Goal: Information Seeking & Learning: Find specific fact

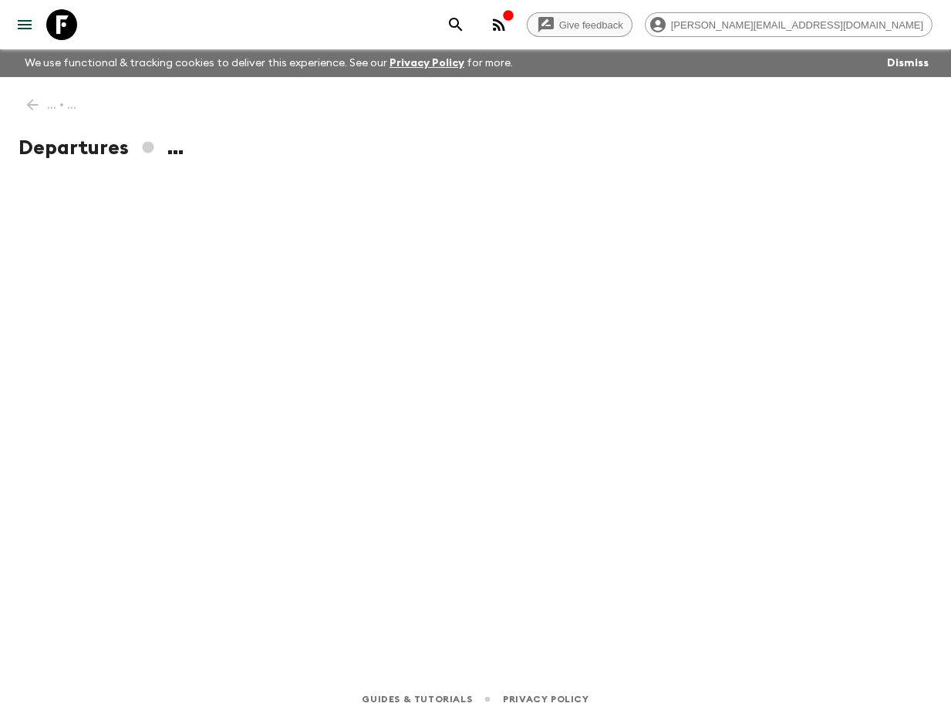
click at [632, 25] on link "Give feedback" at bounding box center [580, 24] width 106 height 25
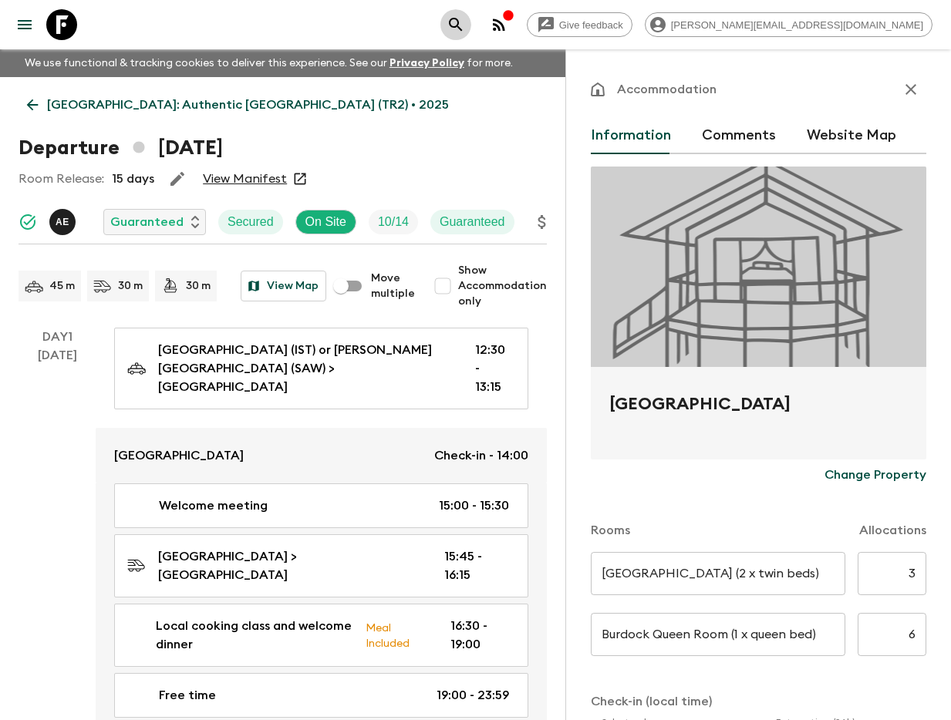
click at [471, 23] on button "search adventures" at bounding box center [455, 24] width 31 height 31
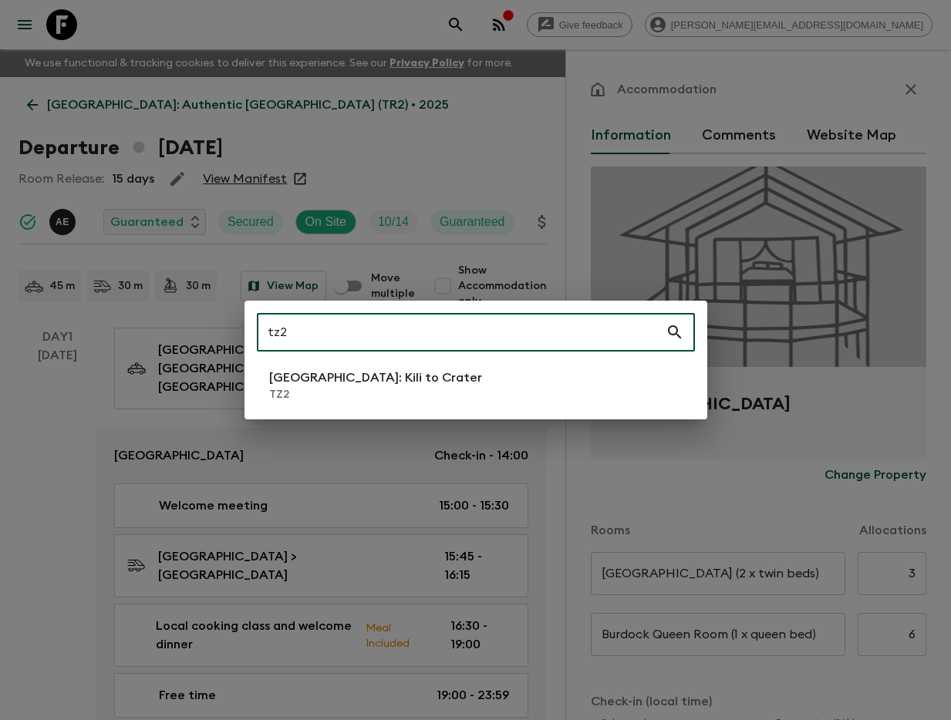
type input "tz2"
click at [355, 387] on p "TZ2" at bounding box center [375, 394] width 213 height 15
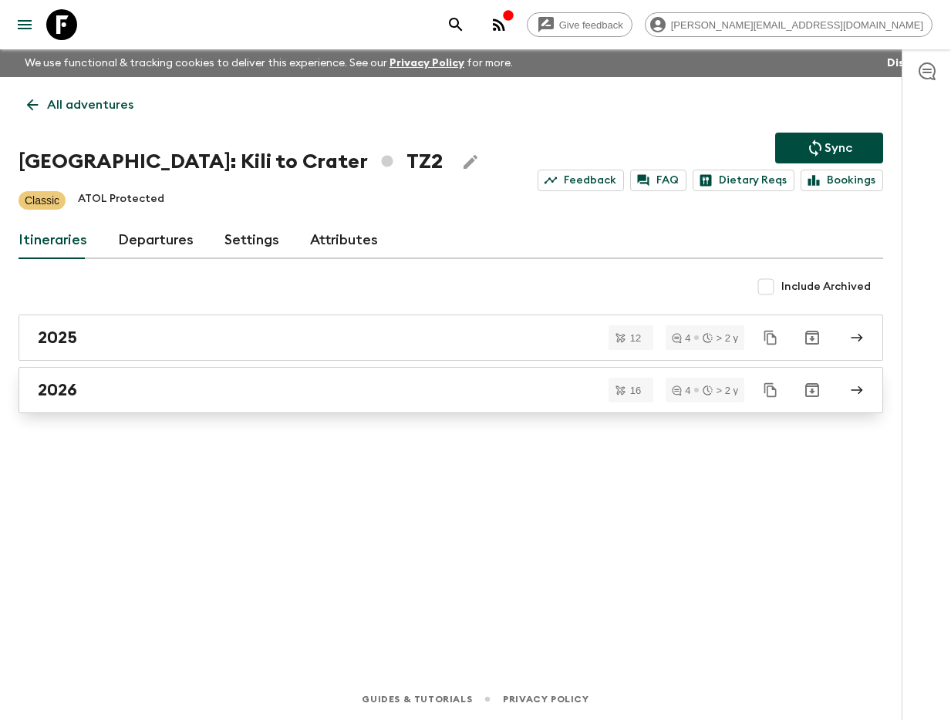
click at [359, 389] on div "2026" at bounding box center [436, 390] width 796 height 20
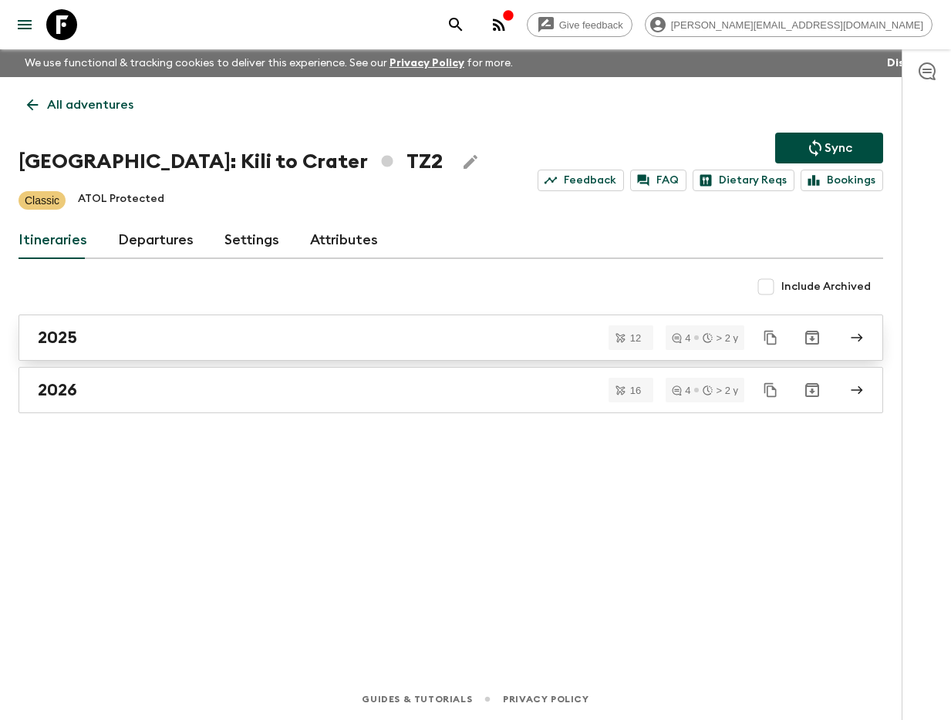
click at [158, 336] on div "2025" at bounding box center [436, 338] width 796 height 20
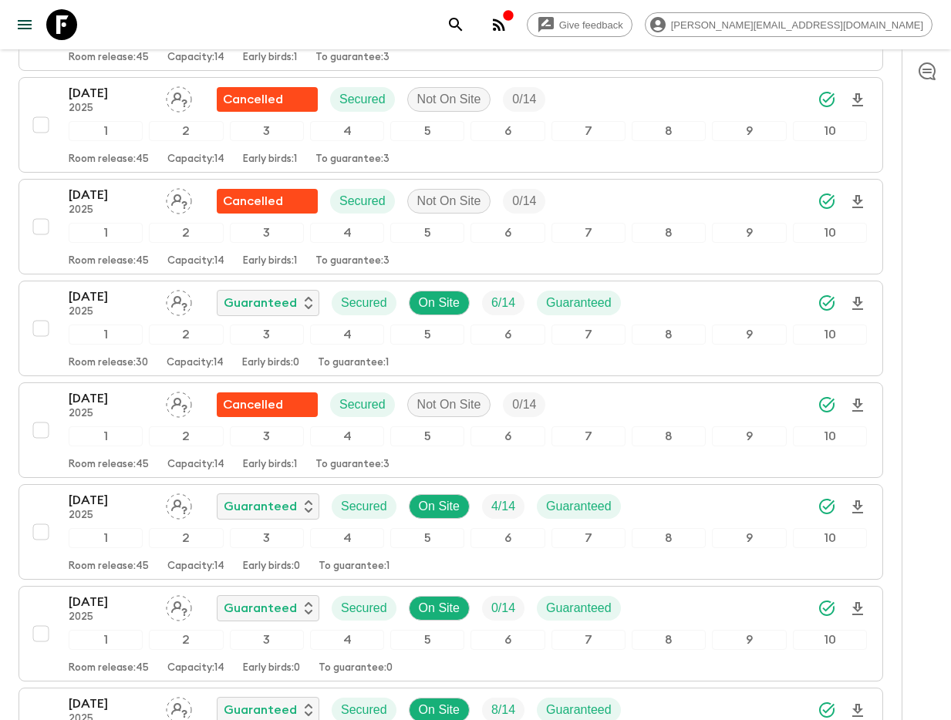
scroll to position [789, 0]
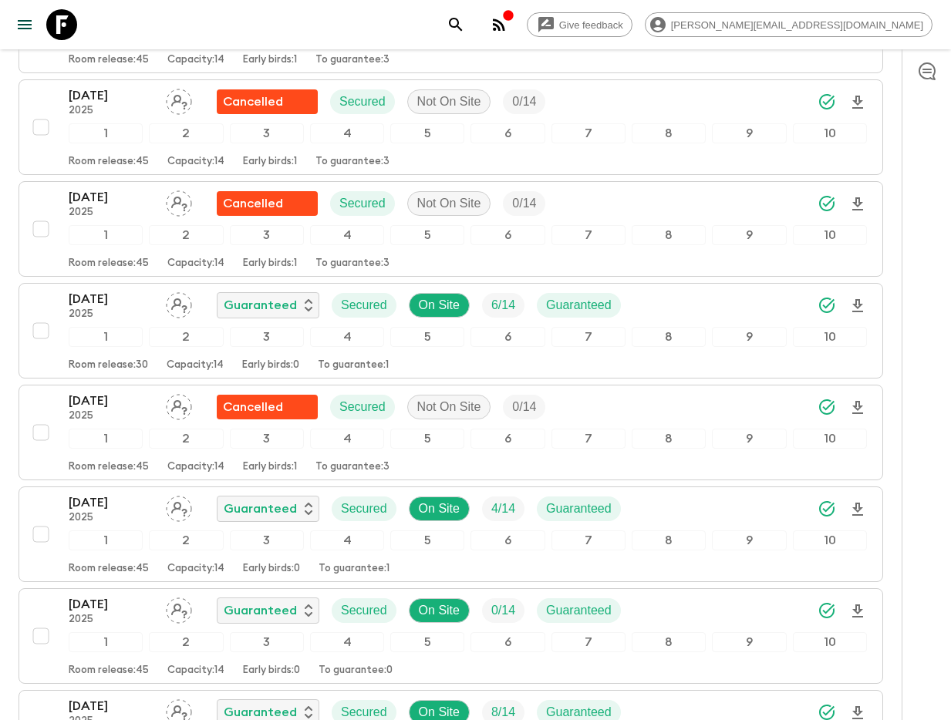
click at [471, 19] on button "search adventures" at bounding box center [455, 24] width 31 height 31
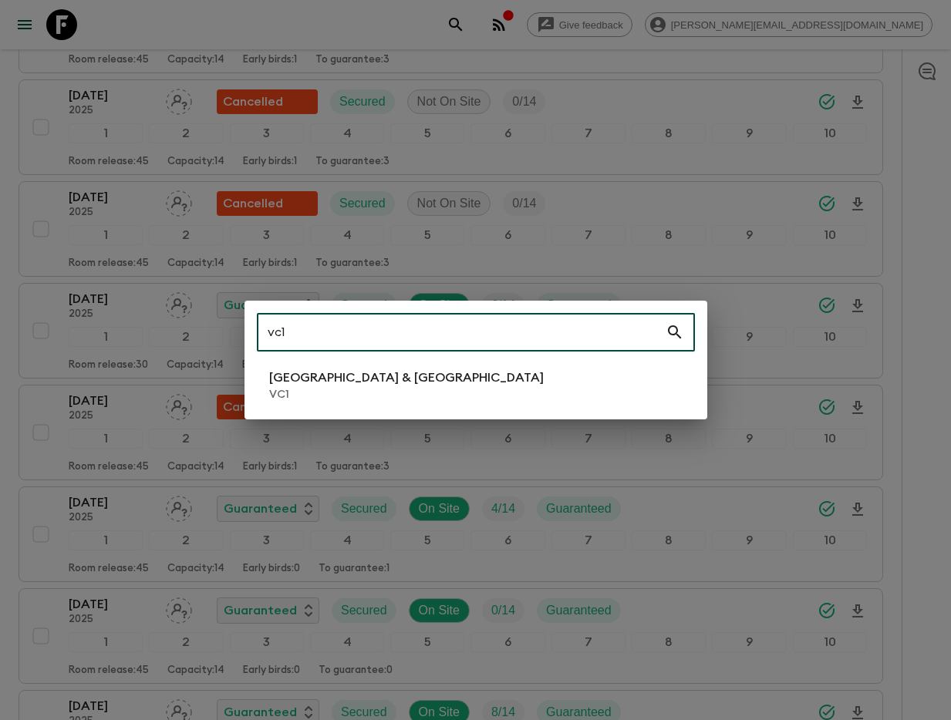
type input "vc1"
click at [358, 386] on p "[GEOGRAPHIC_DATA] & [GEOGRAPHIC_DATA]" at bounding box center [406, 378] width 274 height 19
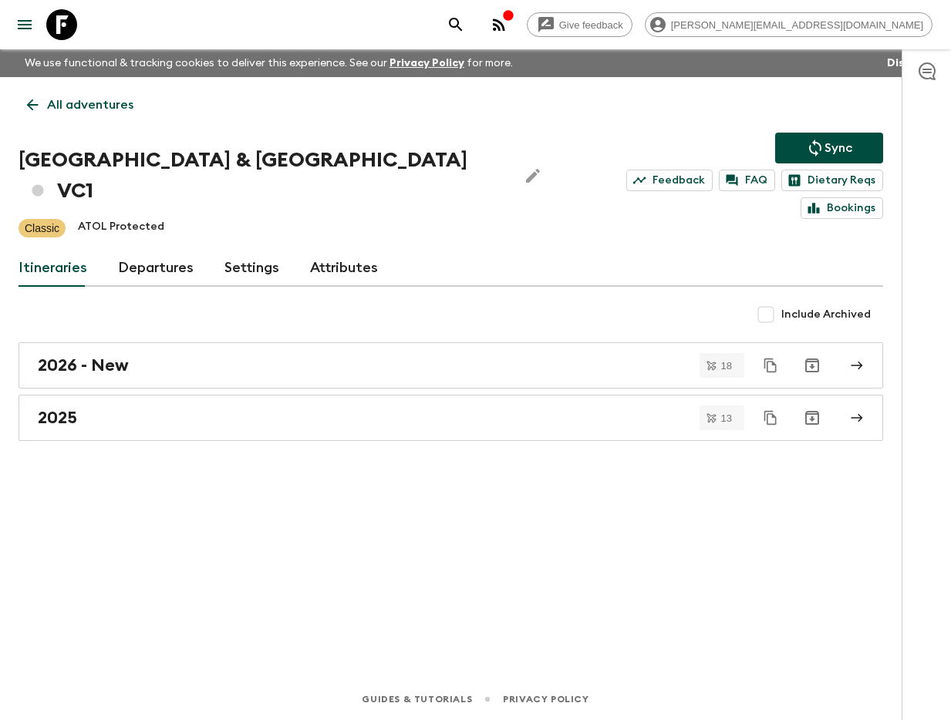
click at [358, 408] on div "2025" at bounding box center [436, 418] width 796 height 20
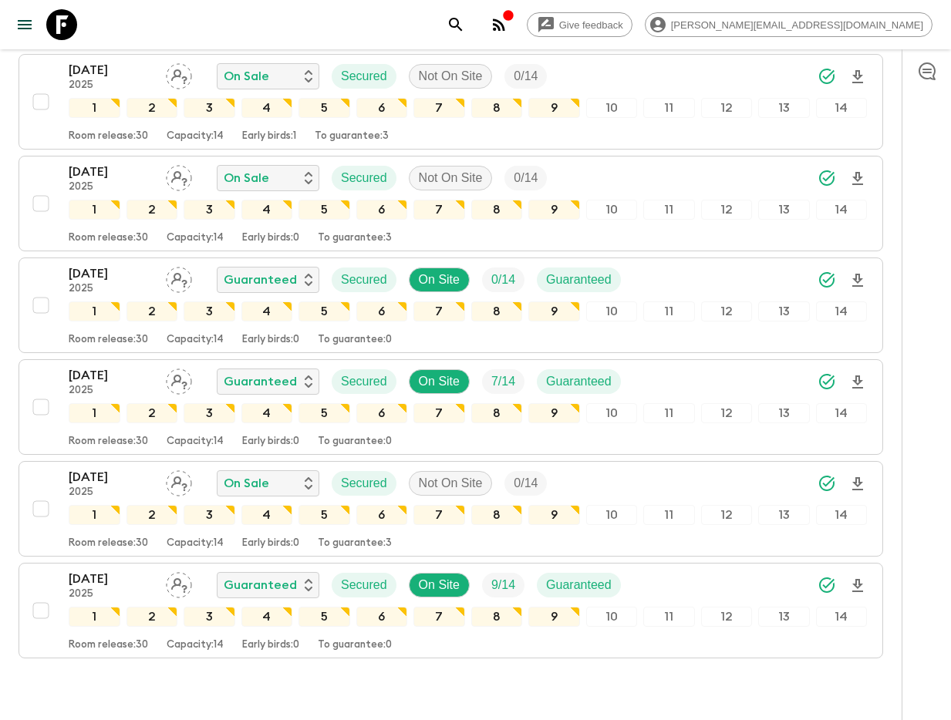
scroll to position [1066, 0]
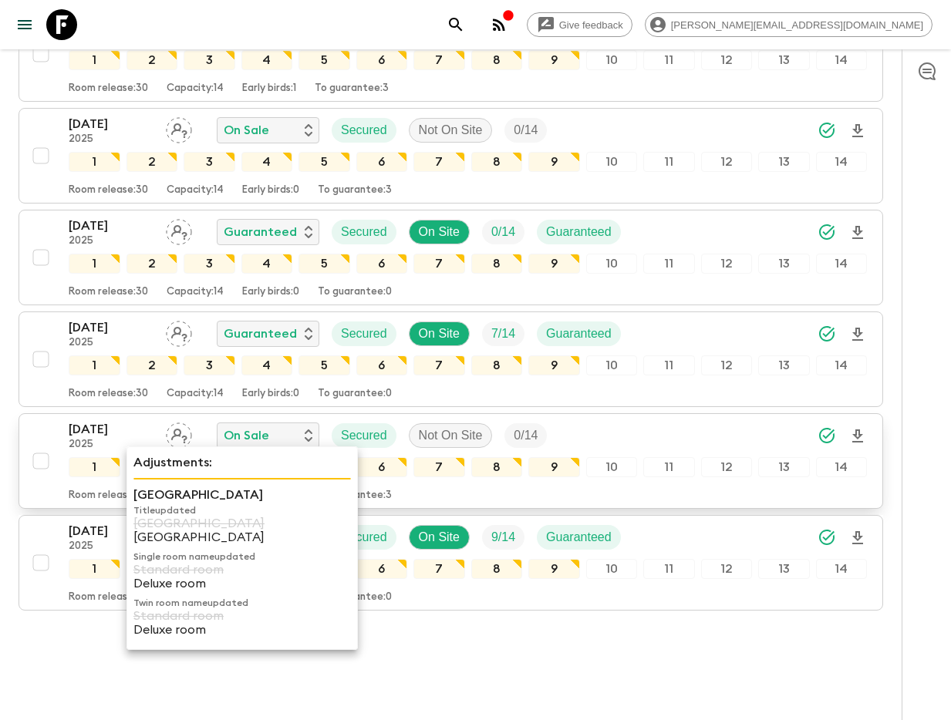
click at [130, 503] on div "Adjustments: [GEOGRAPHIC_DATA] Title updated Tirant Hotel [GEOGRAPHIC_DATA] Sin…" at bounding box center [241, 548] width 231 height 204
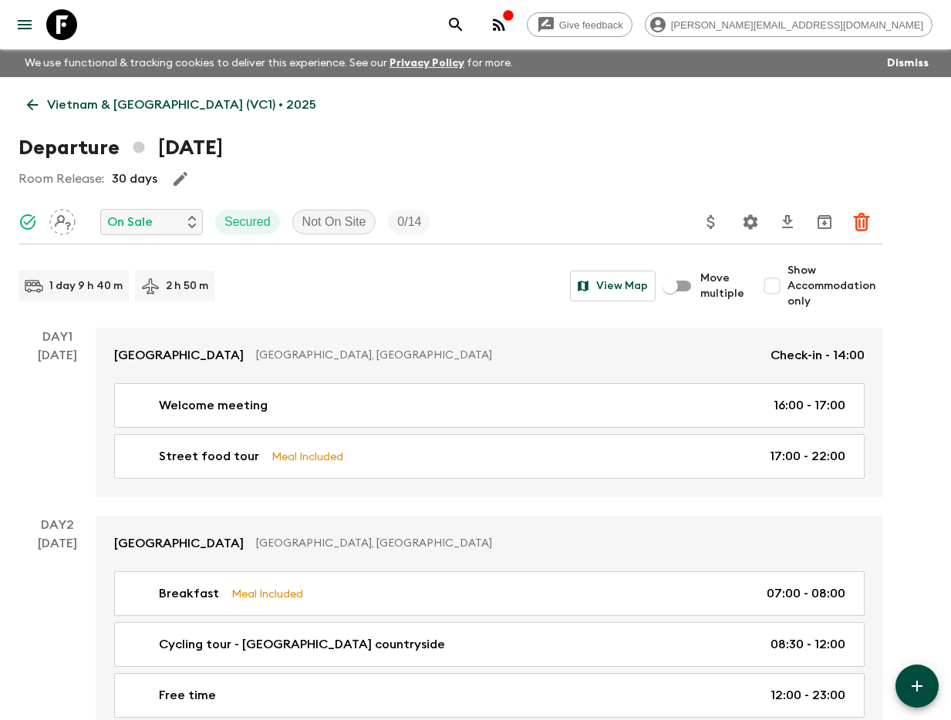
click at [37, 106] on icon at bounding box center [32, 104] width 17 height 17
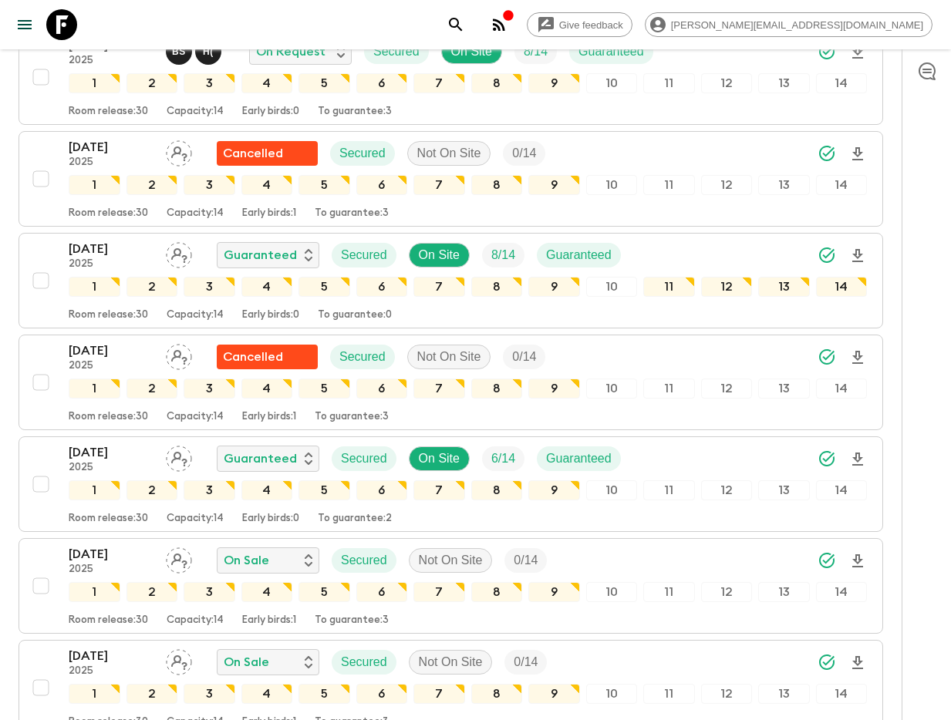
scroll to position [1066, 0]
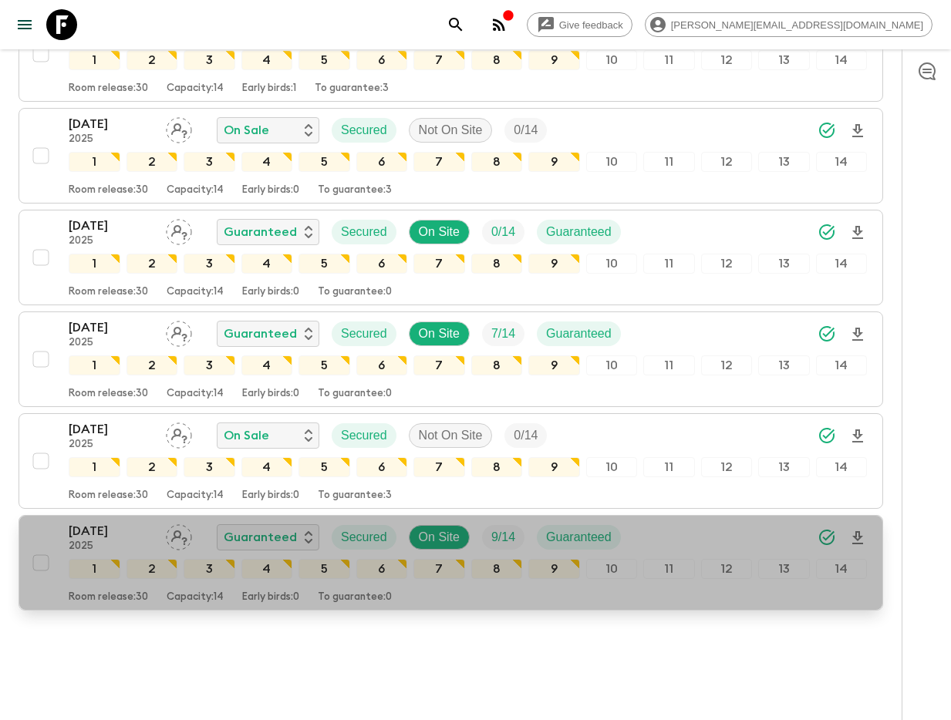
click at [50, 522] on div "[DATE] 2025 Guaranteed Secured On Site 9 / 14 Guaranteed 1 2 3 4 5 6 7 8 9 10 1…" at bounding box center [445, 563] width 841 height 82
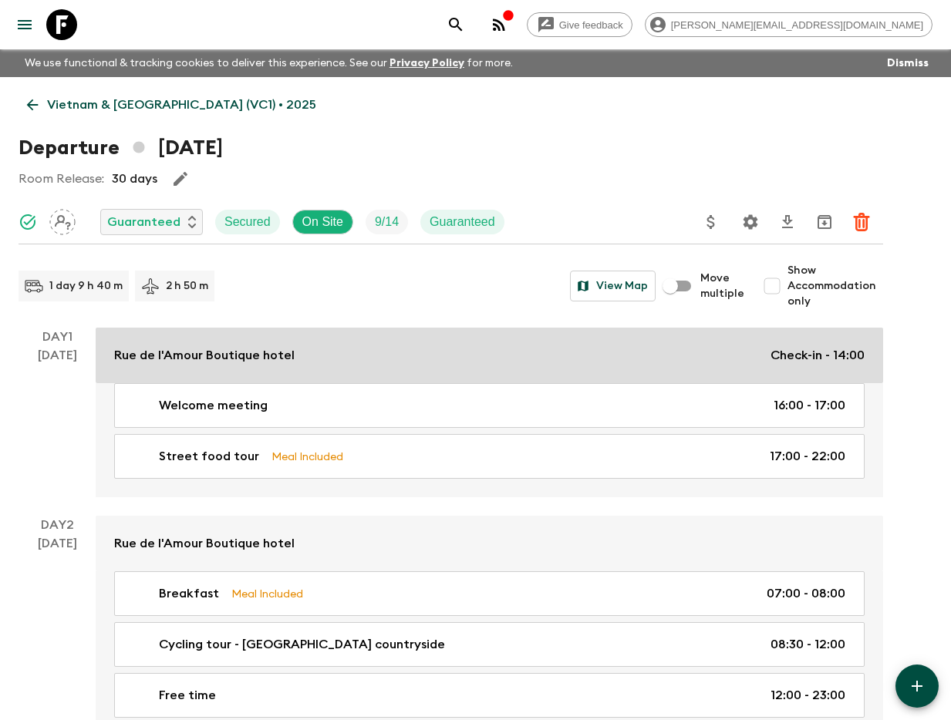
click at [338, 373] on link "[GEOGRAPHIC_DATA] Check-in - 14:00" at bounding box center [489, 356] width 787 height 56
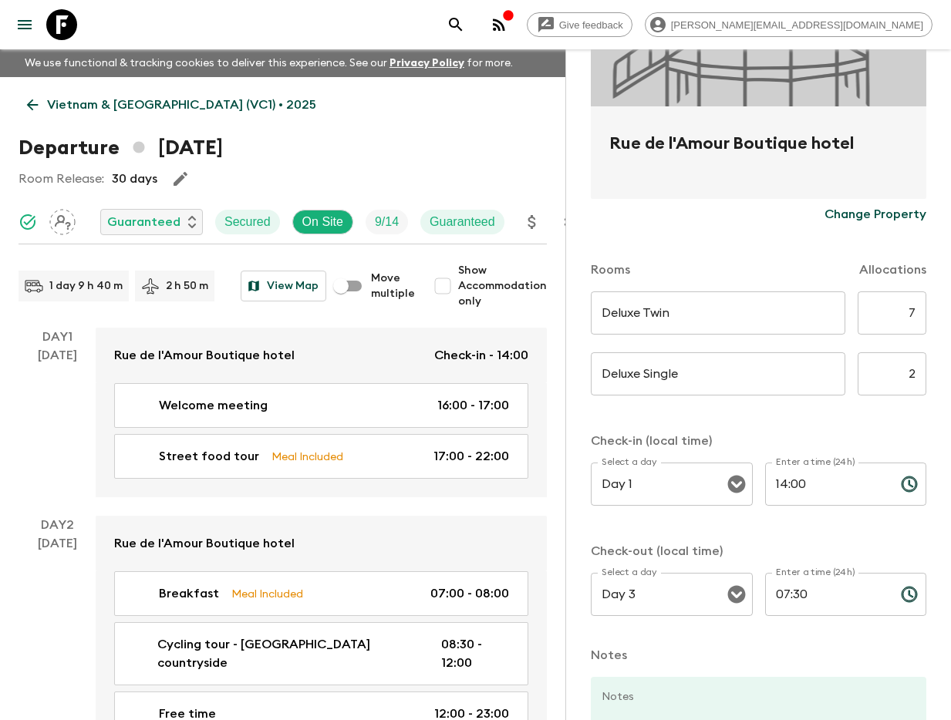
scroll to position [262, 0]
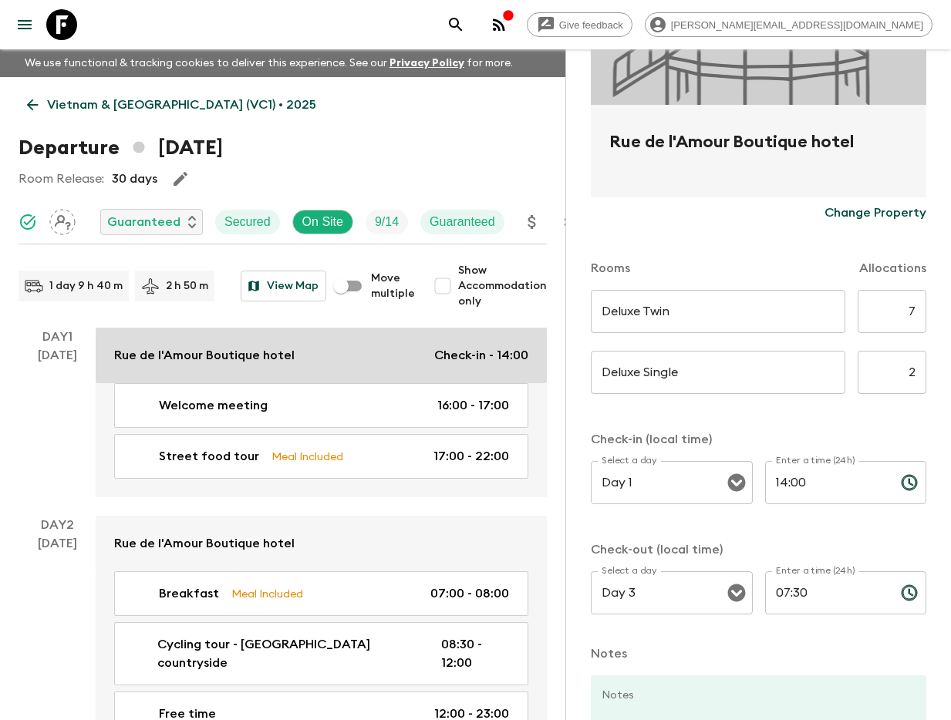
click at [137, 352] on p "Rue de l'Amour Boutique hotel" at bounding box center [204, 355] width 180 height 19
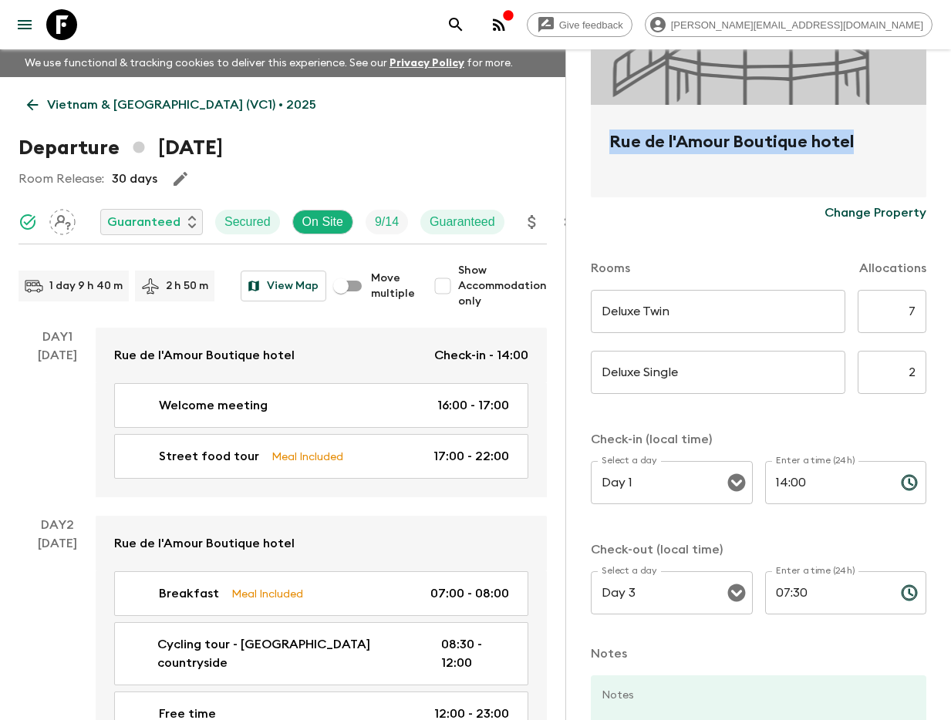
drag, startPoint x: 607, startPoint y: 141, endPoint x: 869, endPoint y: 148, distance: 262.2
click at [868, 146] on div "Rue de l'Amour Boutique hotel" at bounding box center [758, 151] width 335 height 93
copy h2 "Rue de l'Amour Boutique hotel"
